Goal: Task Accomplishment & Management: Manage account settings

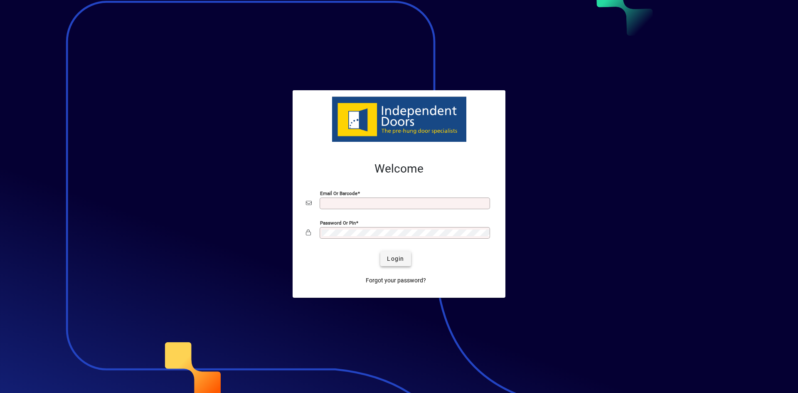
type input "**********"
click at [402, 258] on span "Login" at bounding box center [395, 258] width 17 height 9
